Goal: Transaction & Acquisition: Purchase product/service

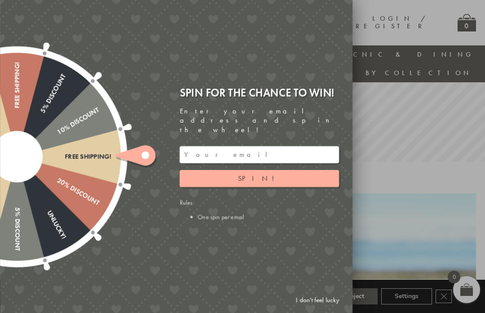
scroll to position [183, 0]
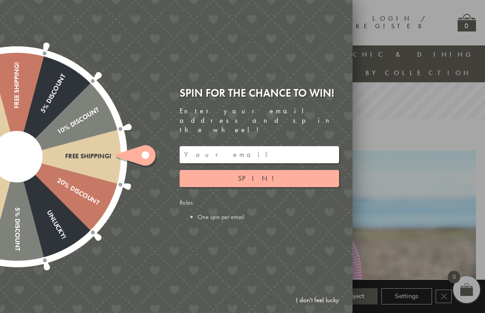
click at [437, 106] on div at bounding box center [242, 156] width 485 height 313
click at [320, 308] on link "I don't feel lucky" at bounding box center [317, 299] width 52 height 17
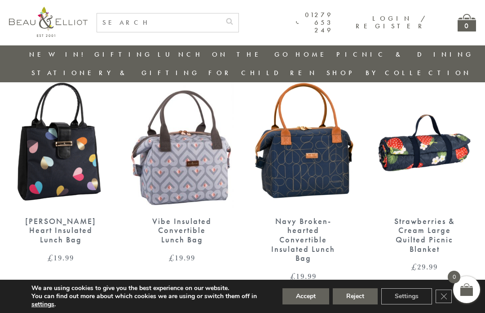
scroll to position [1548, 9]
click at [304, 152] on img at bounding box center [302, 140] width 103 height 133
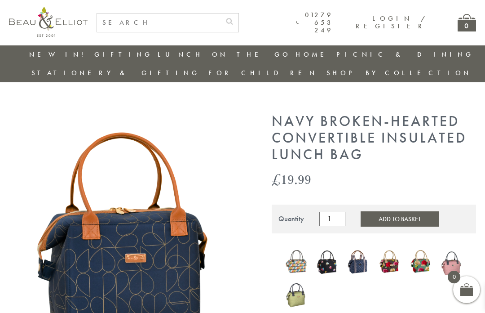
scroll to position [57, 0]
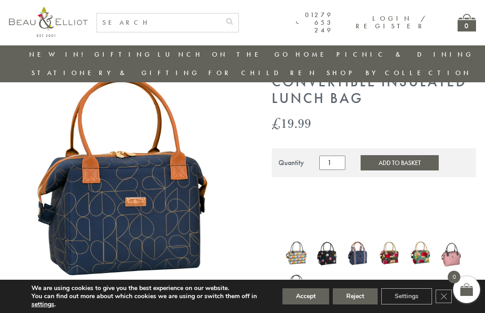
click at [450, 244] on img at bounding box center [452, 253] width 22 height 30
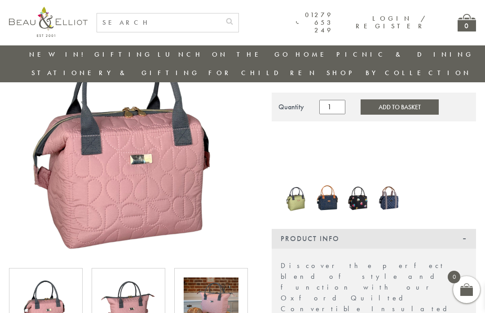
scroll to position [130, 0]
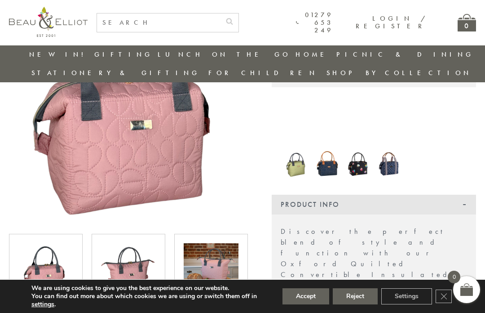
click at [325, 153] on img at bounding box center [327, 164] width 22 height 30
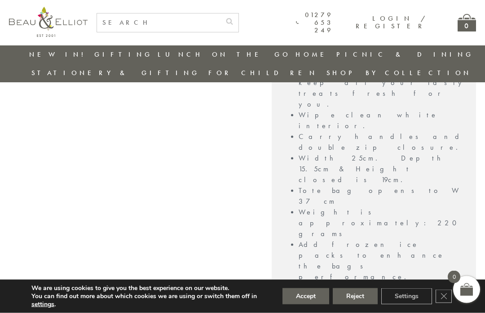
scroll to position [859, 0]
click at [167, 148] on link "Insulated Flasks" at bounding box center [207, 156] width 81 height 16
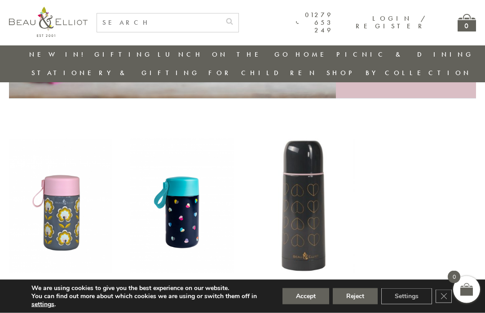
scroll to position [306, 0]
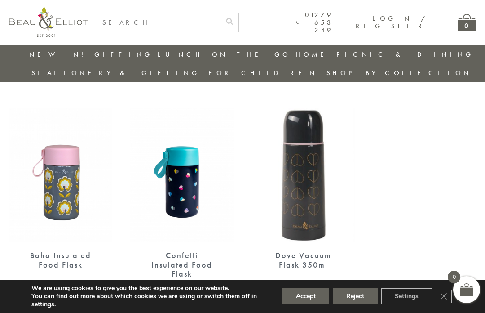
click at [181, 176] on img at bounding box center [181, 174] width 103 height 133
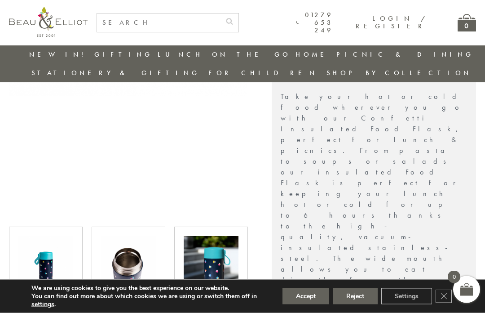
scroll to position [256, 0]
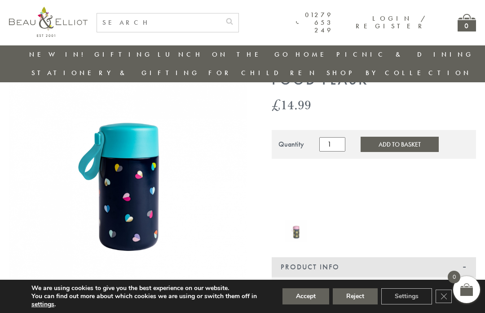
scroll to position [58, 0]
click at [400, 137] on button "Add to Basket" at bounding box center [400, 144] width 78 height 15
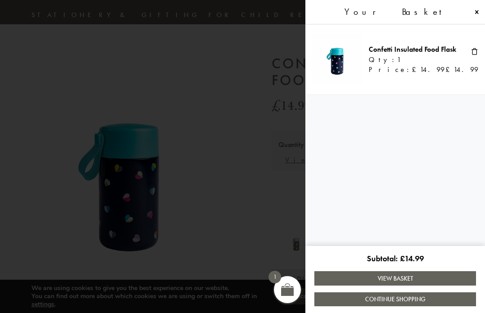
click at [235, 208] on span at bounding box center [242, 156] width 485 height 313
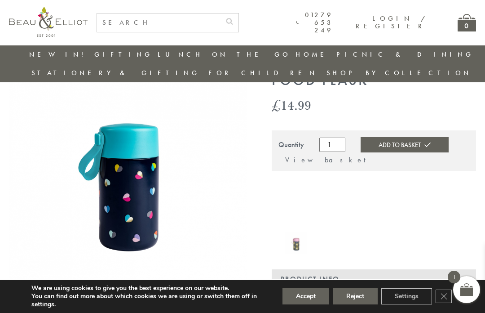
click at [193, 27] on input "text" at bounding box center [158, 22] width 123 height 18
type input "Confetti"
click at [238, 20] on button "submit" at bounding box center [230, 20] width 18 height 14
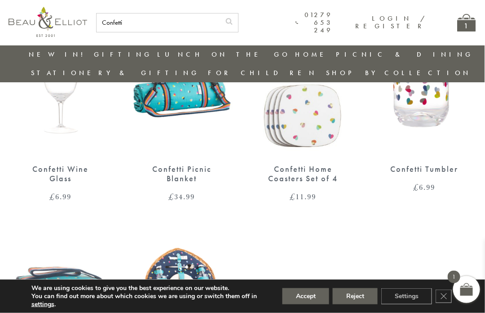
scroll to position [1235, 1]
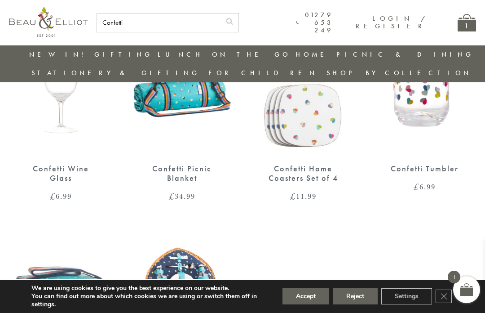
click at [167, 79] on link "Insulated Lunch Bags" at bounding box center [207, 81] width 81 height 16
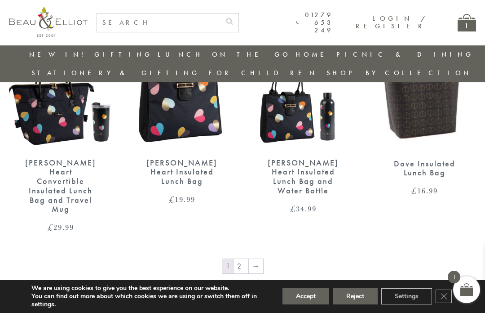
scroll to position [1357, 0]
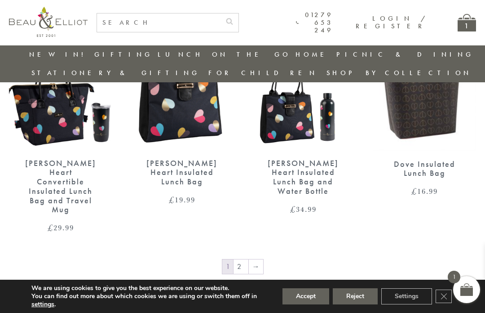
click at [246, 259] on link "2" at bounding box center [241, 266] width 15 height 14
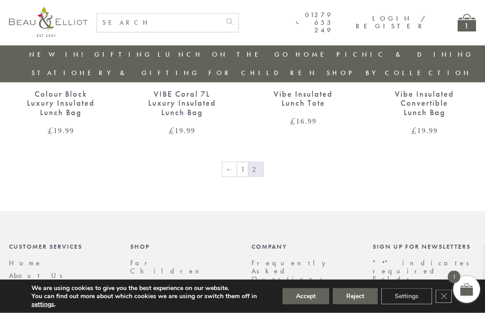
scroll to position [707, 0]
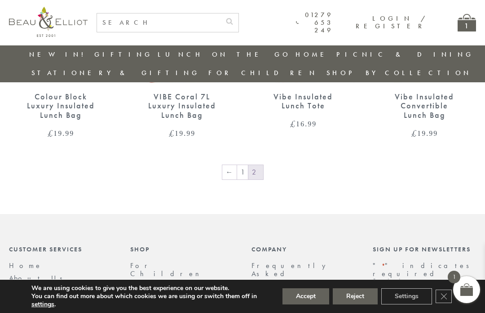
click at [245, 165] on link "1" at bounding box center [242, 172] width 11 height 14
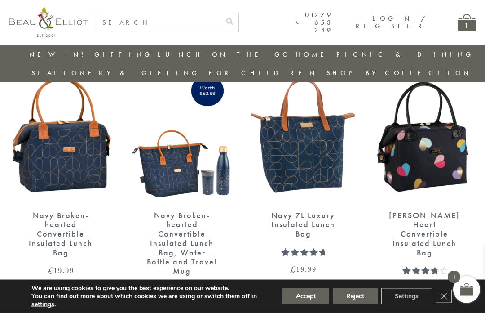
scroll to position [1045, 0]
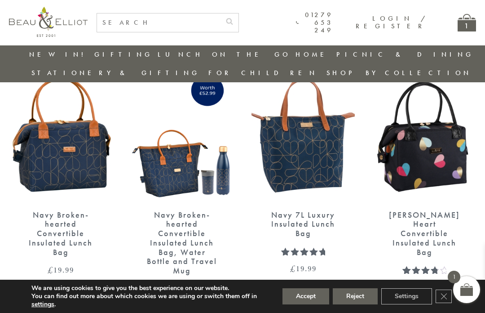
click at [301, 121] on img at bounding box center [302, 134] width 103 height 133
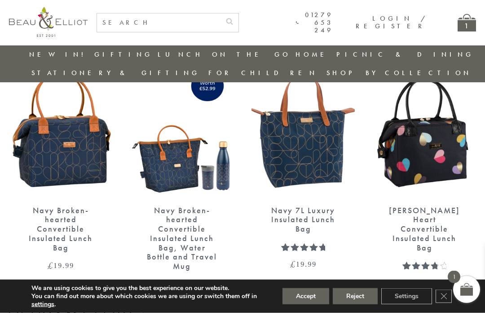
scroll to position [1048, 0]
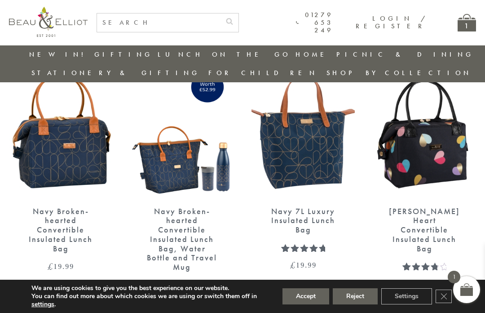
click at [432, 132] on img at bounding box center [424, 130] width 103 height 133
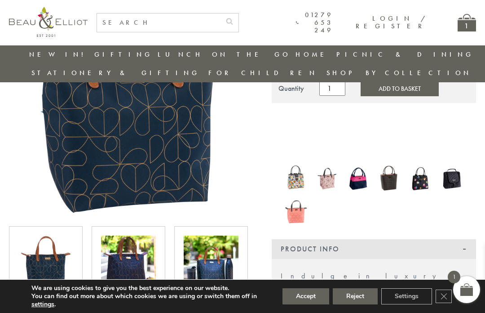
scroll to position [138, 0]
click at [221, 244] on img at bounding box center [211, 262] width 55 height 55
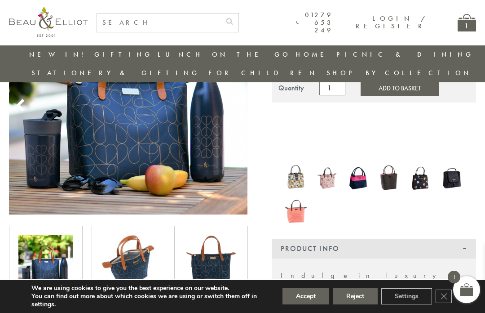
click at [128, 254] on img at bounding box center [128, 262] width 55 height 55
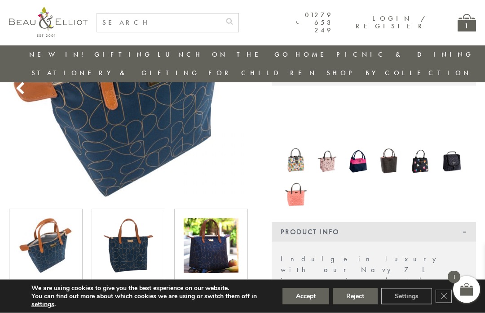
click at [136, 228] on img at bounding box center [128, 245] width 55 height 55
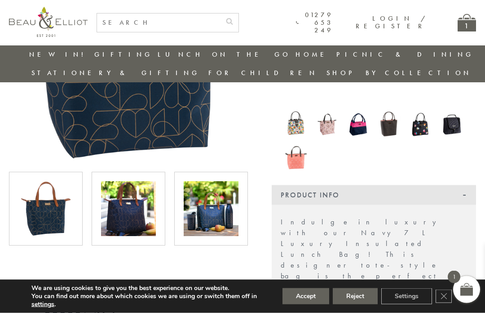
click at [197, 199] on img at bounding box center [211, 208] width 55 height 55
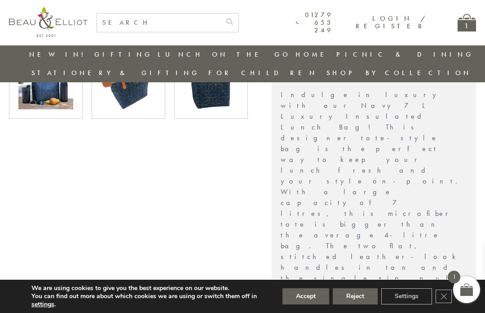
scroll to position [291, 0]
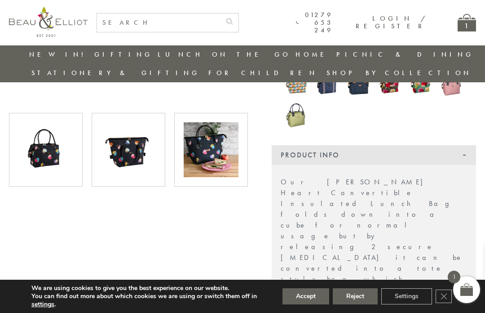
scroll to position [248, 0]
